Goal: Information Seeking & Learning: Learn about a topic

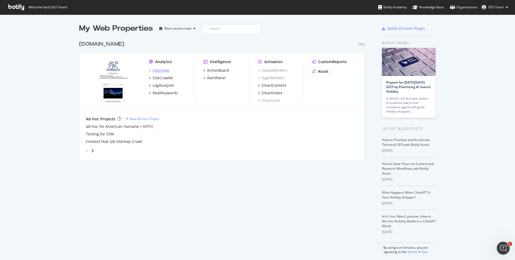
click at [163, 71] on div "Overview" at bounding box center [161, 70] width 17 height 5
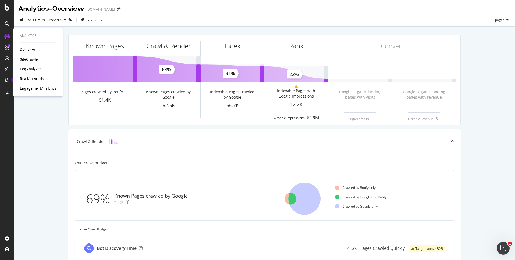
click at [31, 61] on div "SiteCrawler" at bounding box center [29, 59] width 19 height 5
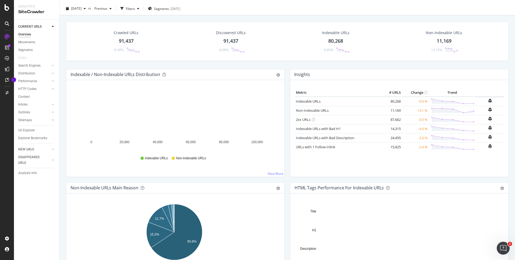
scroll to position [11, 0]
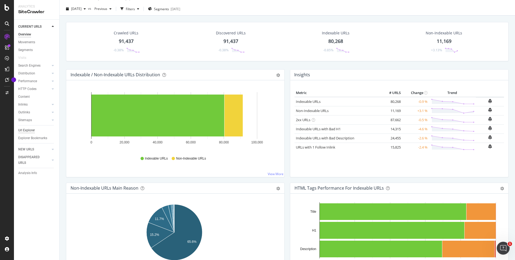
click at [33, 130] on div "Url Explorer" at bounding box center [26, 130] width 17 height 6
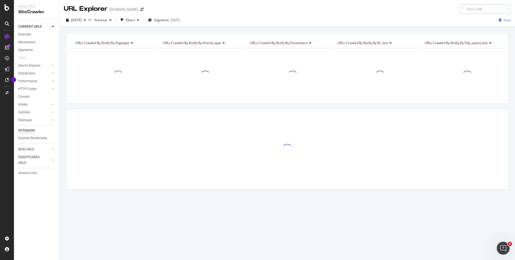
click at [469, 9] on input at bounding box center [485, 8] width 52 height 9
type input "/shop/en/petcostore/product/purina-pro-plan-focus-[MEDICAL_DATA]-and-stomach-sa…"
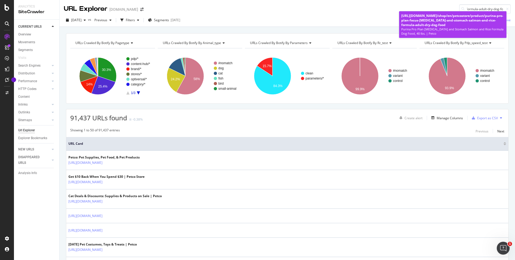
click at [449, 18] on span "/shop/en/petcostore/product/purina-pro-plan-focus-[MEDICAL_DATA]-and-stomach-sa…" at bounding box center [452, 20] width 102 height 14
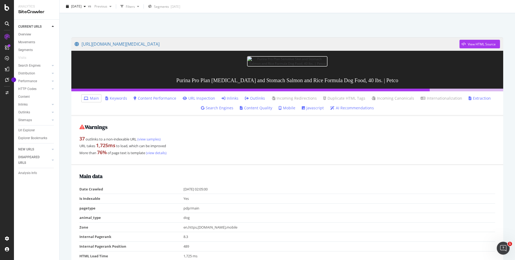
scroll to position [21, 0]
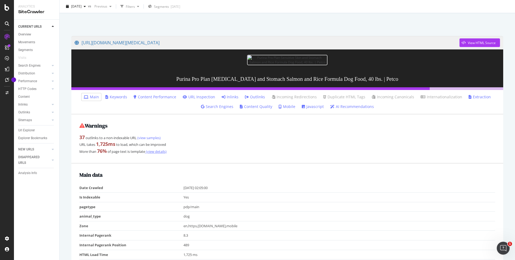
click at [155, 151] on link "(view details)" at bounding box center [155, 151] width 21 height 5
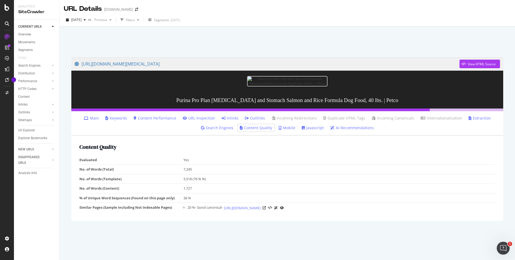
click at [118, 119] on link "Keywords" at bounding box center [116, 117] width 22 height 5
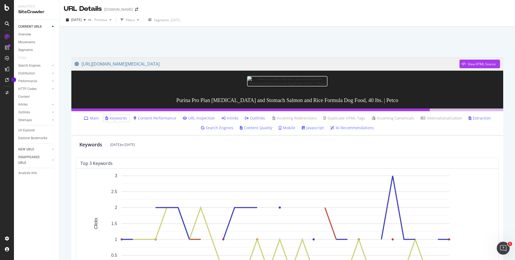
click at [93, 120] on link "Main" at bounding box center [91, 117] width 15 height 5
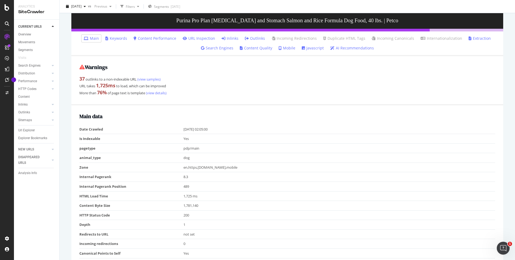
scroll to position [83, 0]
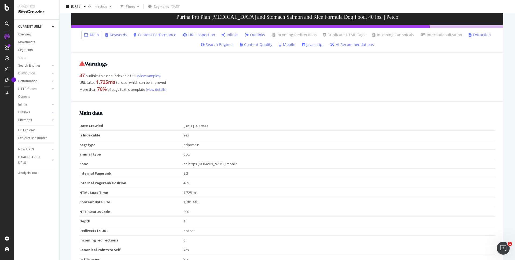
click at [162, 36] on link "Content Performance" at bounding box center [155, 34] width 43 height 5
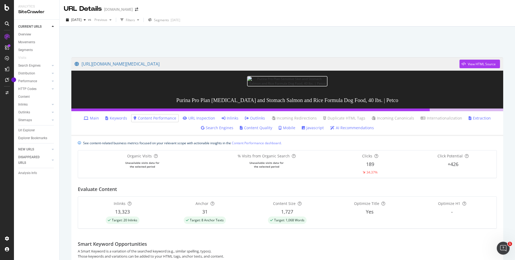
click at [195, 118] on link "URL Inspection" at bounding box center [199, 117] width 32 height 5
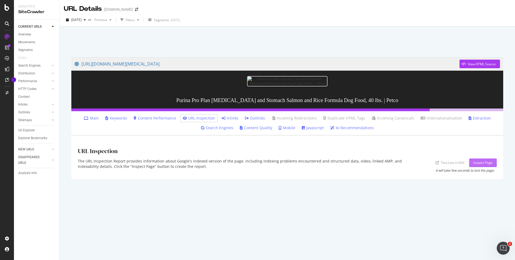
click at [477, 162] on div "Inspect Page" at bounding box center [483, 162] width 19 height 5
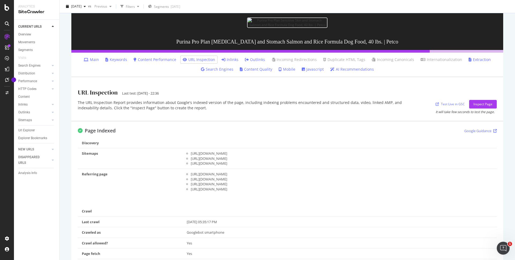
scroll to position [52, 0]
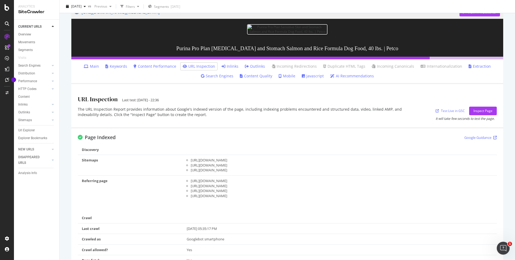
click at [230, 65] on link "Inlinks" at bounding box center [230, 66] width 17 height 5
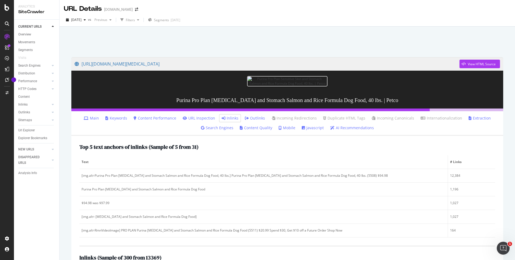
click at [469, 118] on link "Extraction" at bounding box center [480, 117] width 22 height 5
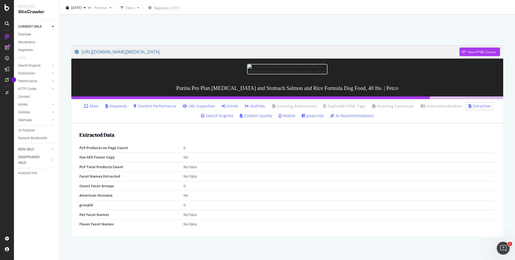
scroll to position [13, 0]
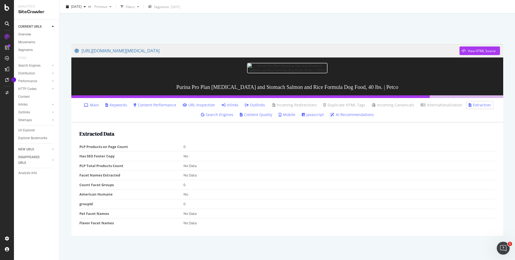
click at [251, 112] on link "Content Quality" at bounding box center [256, 114] width 32 height 5
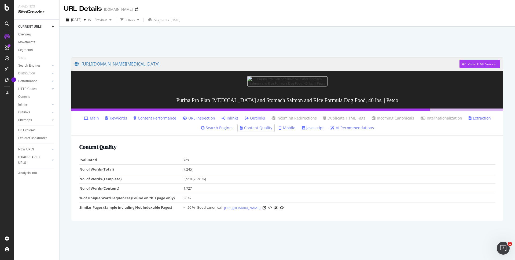
click at [281, 126] on icon at bounding box center [280, 128] width 3 height 4
